Goal: Information Seeking & Learning: Learn about a topic

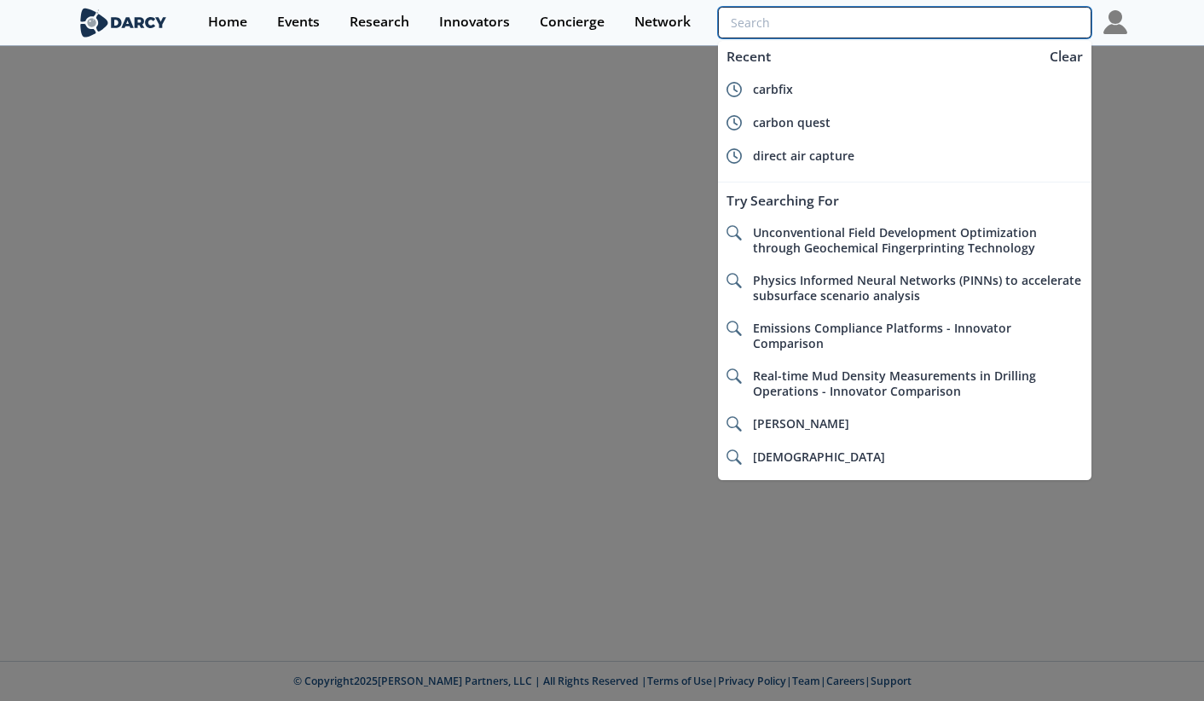
click at [980, 33] on input "search" at bounding box center [905, 23] width 374 height 32
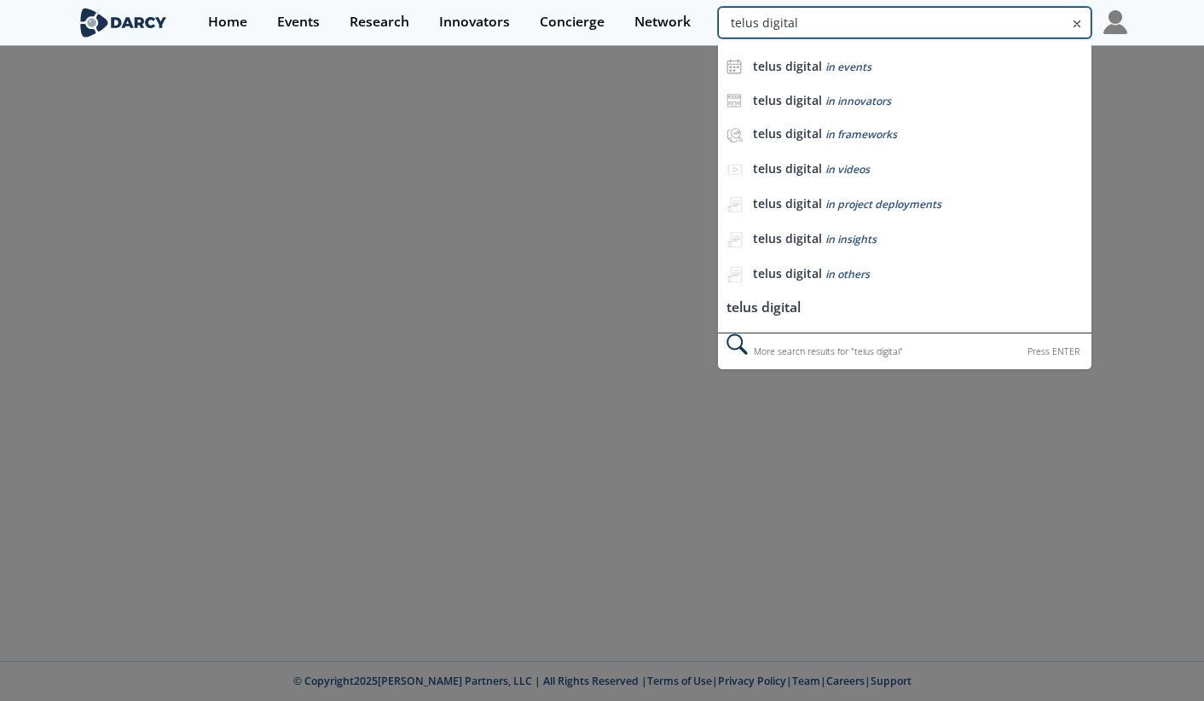
type input "telus digital"
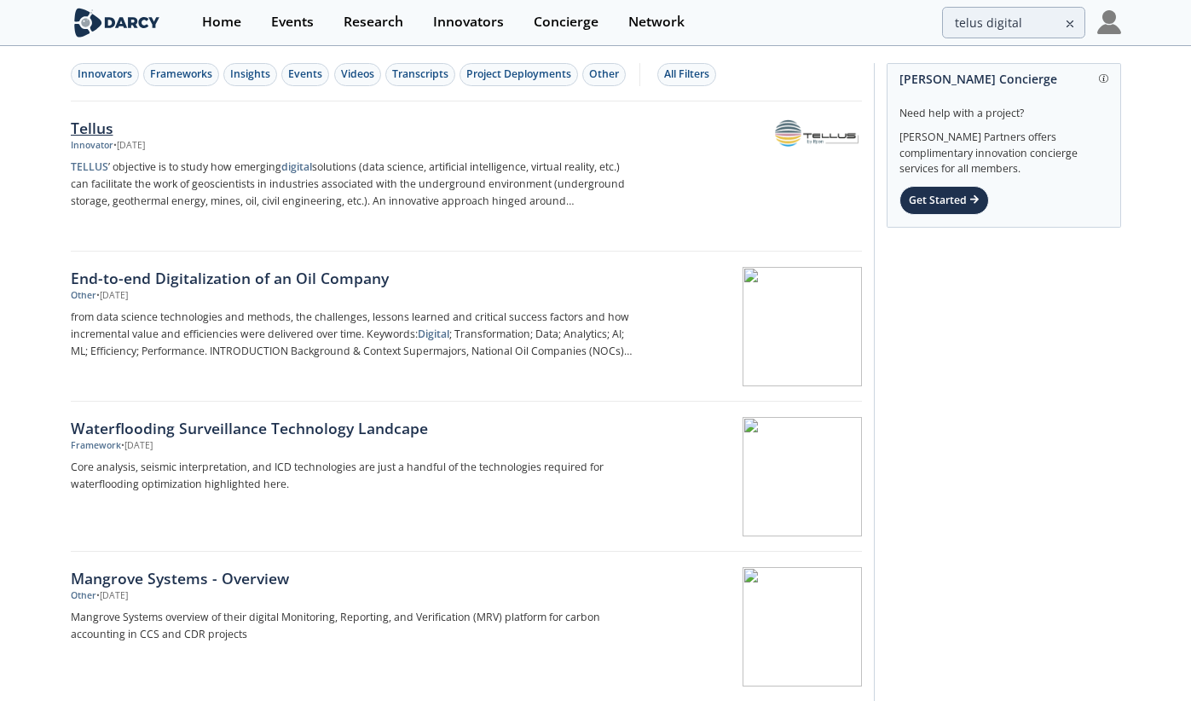
click at [100, 128] on div "Tellus" at bounding box center [353, 128] width 565 height 22
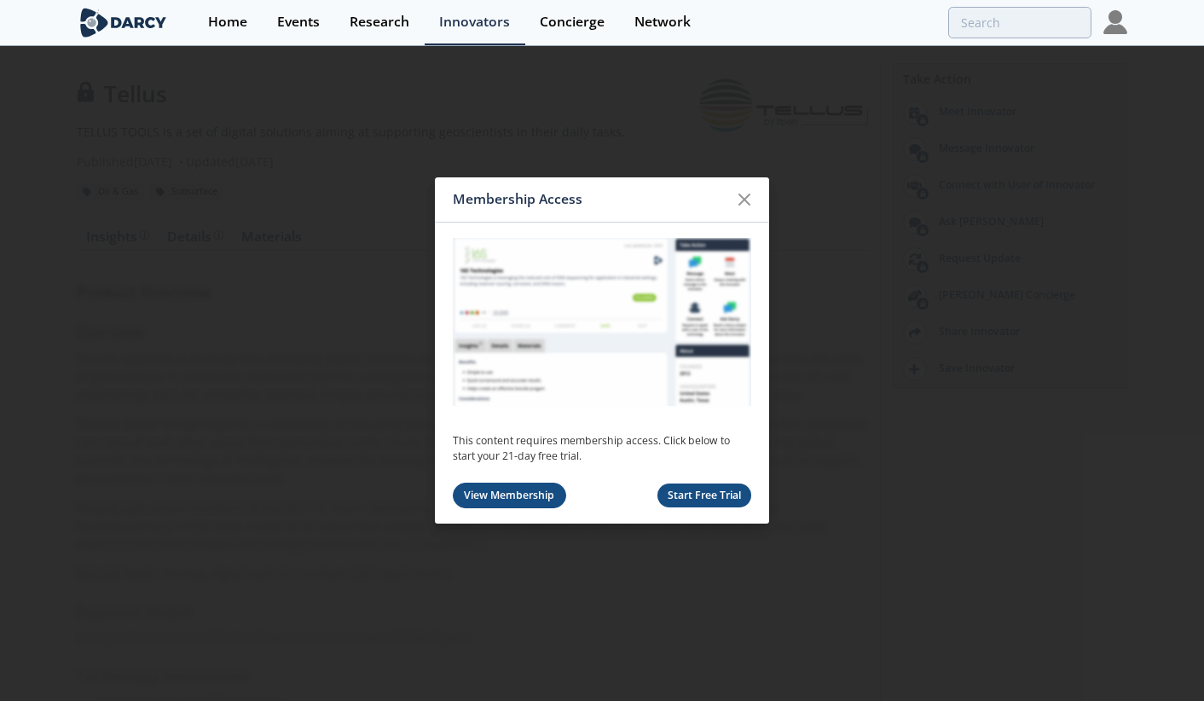
click at [530, 496] on link "View Membership" at bounding box center [509, 496] width 113 height 26
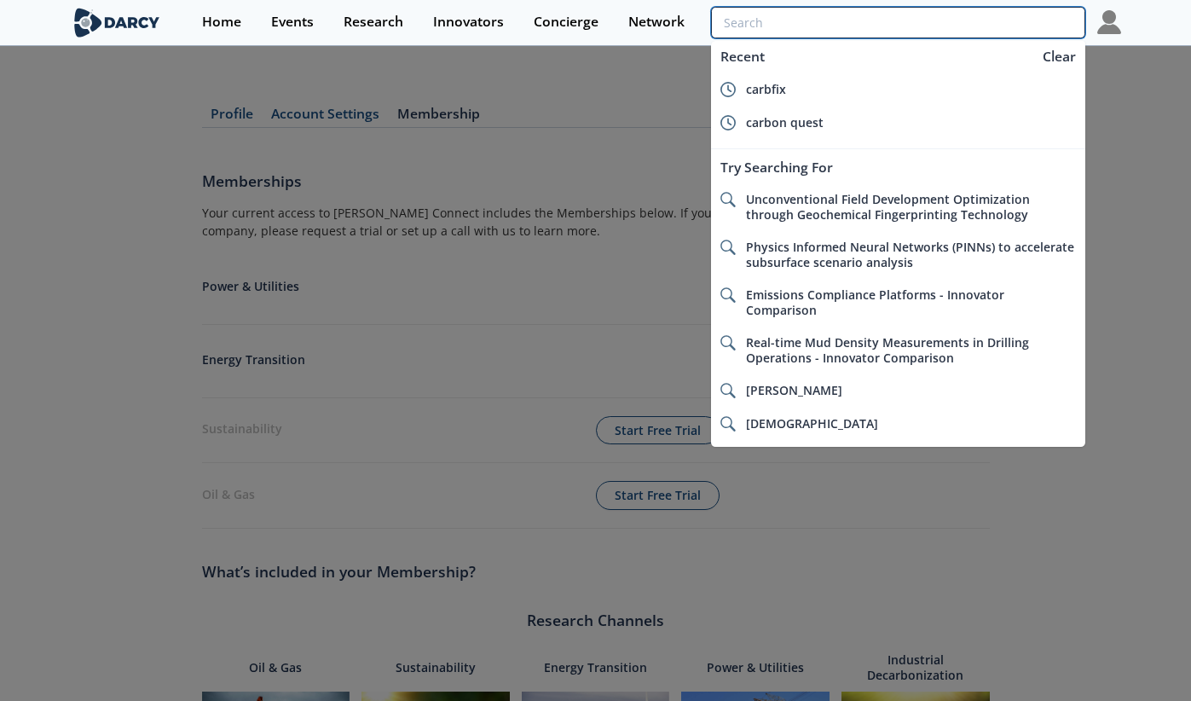
click at [1012, 27] on input "search" at bounding box center [898, 23] width 374 height 32
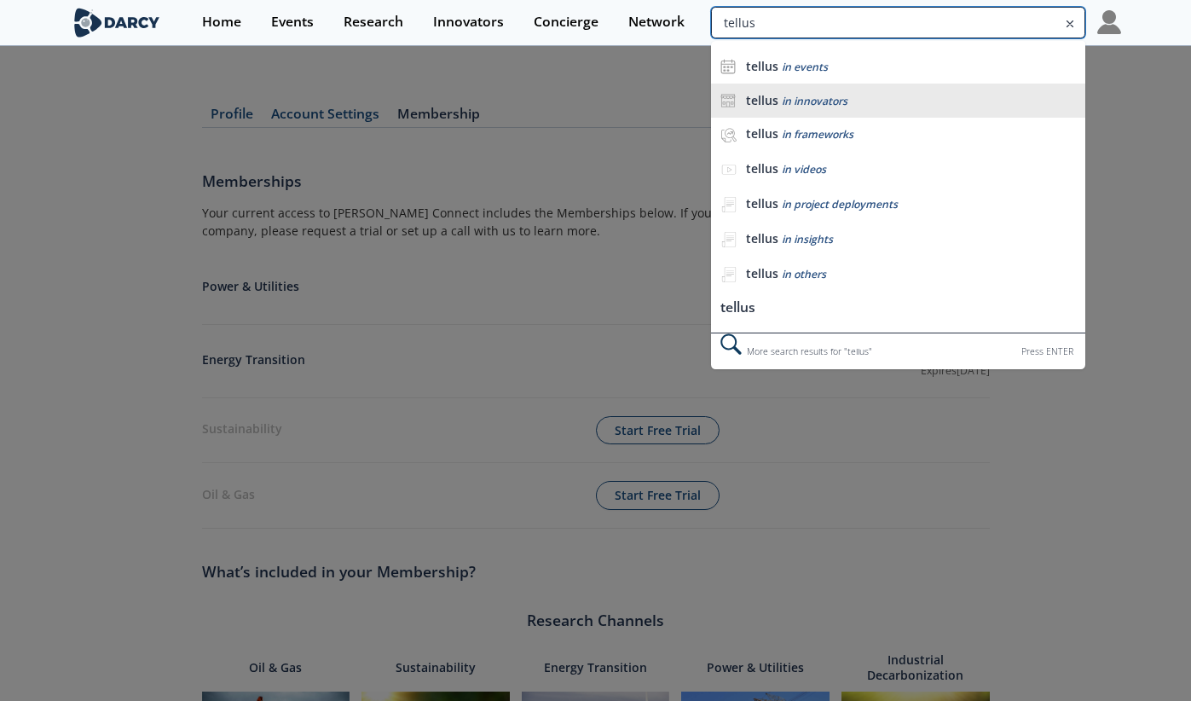
type input "tellus"
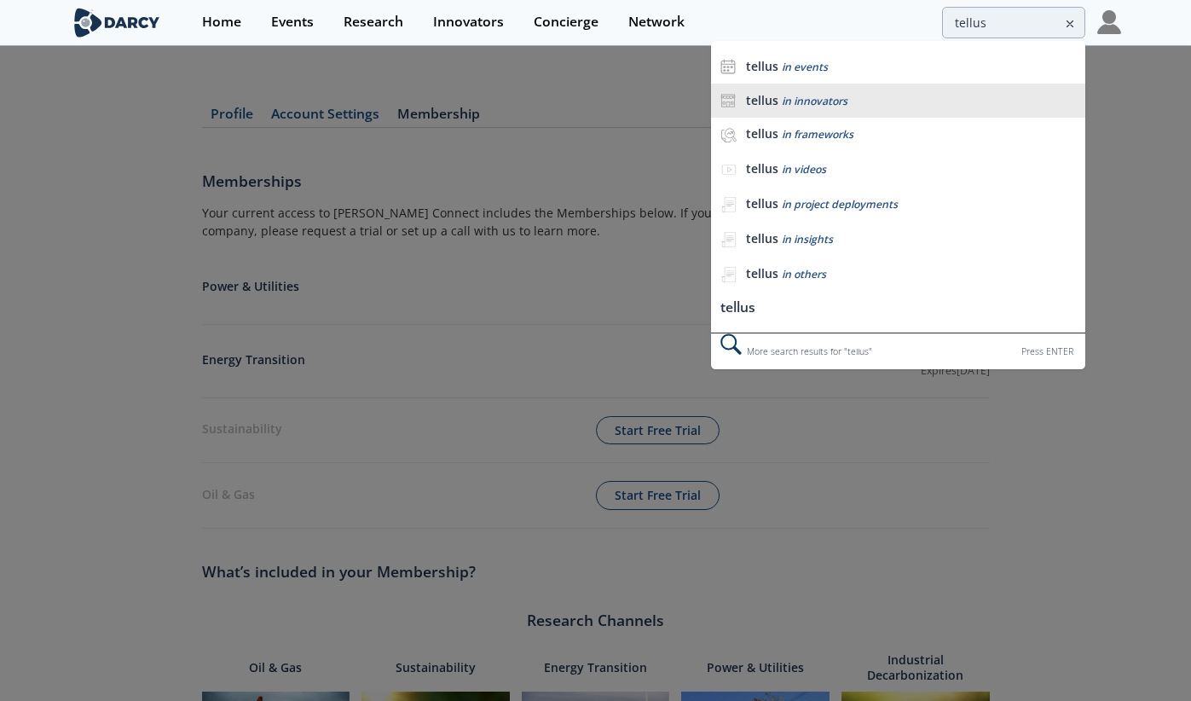
click at [888, 93] on div "tellus in innovators" at bounding box center [911, 101] width 330 height 16
